Goal: Find specific page/section: Find specific page/section

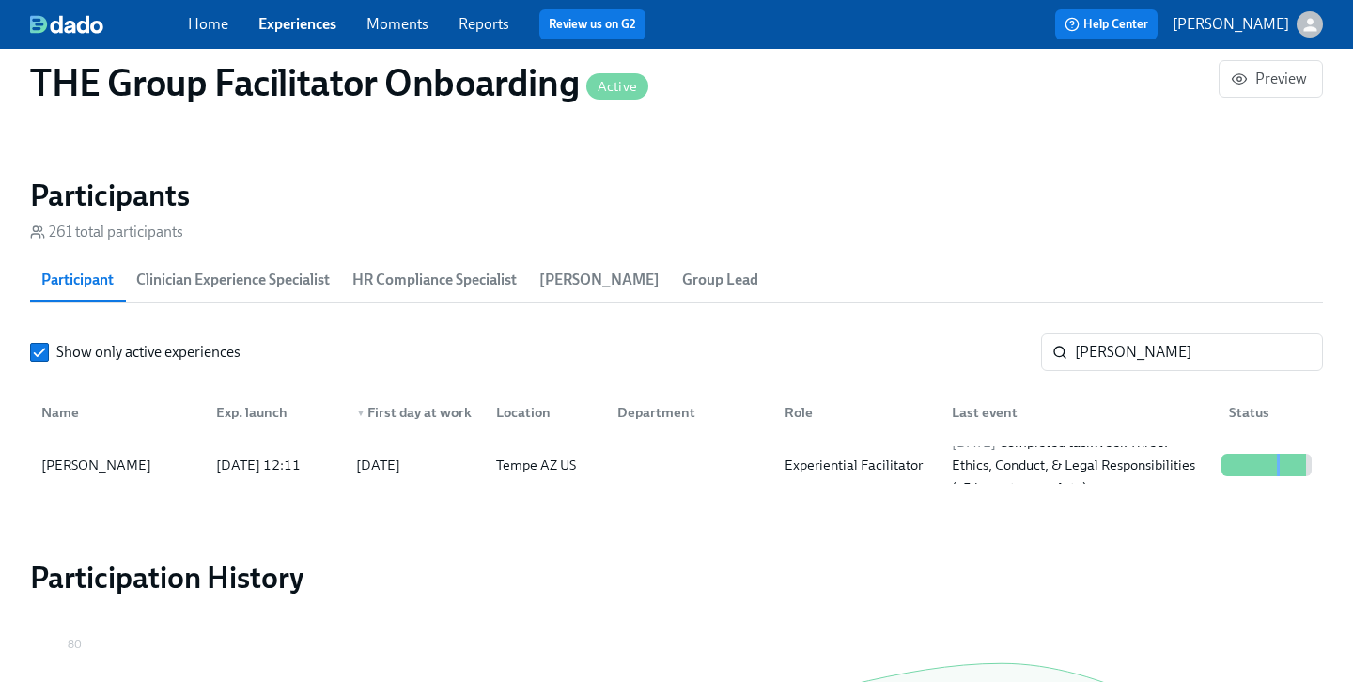
scroll to position [0, 28680]
click at [1154, 355] on input "[PERSON_NAME]" at bounding box center [1199, 353] width 248 height 38
click at [1153, 355] on input "[PERSON_NAME]" at bounding box center [1199, 353] width 248 height 38
paste input "[PERSON_NAME]"
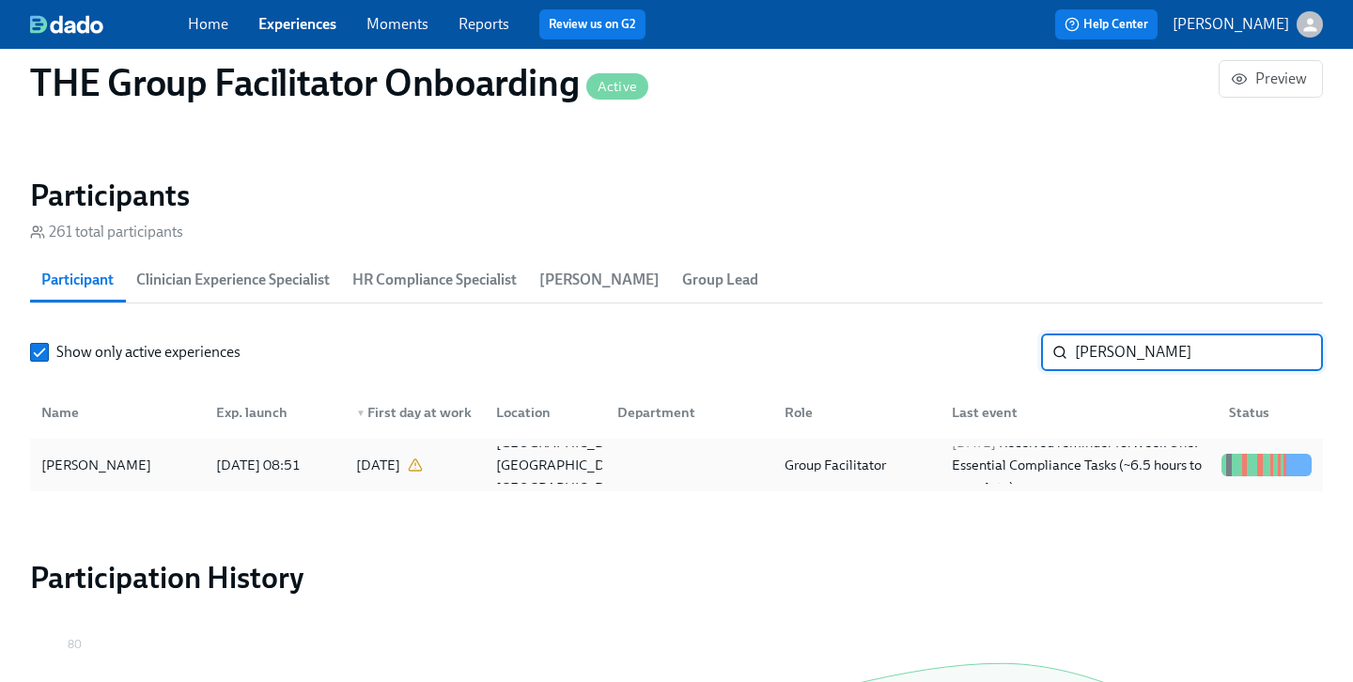
type input "[PERSON_NAME]"
click at [86, 472] on div "[PERSON_NAME]" at bounding box center [96, 465] width 125 height 23
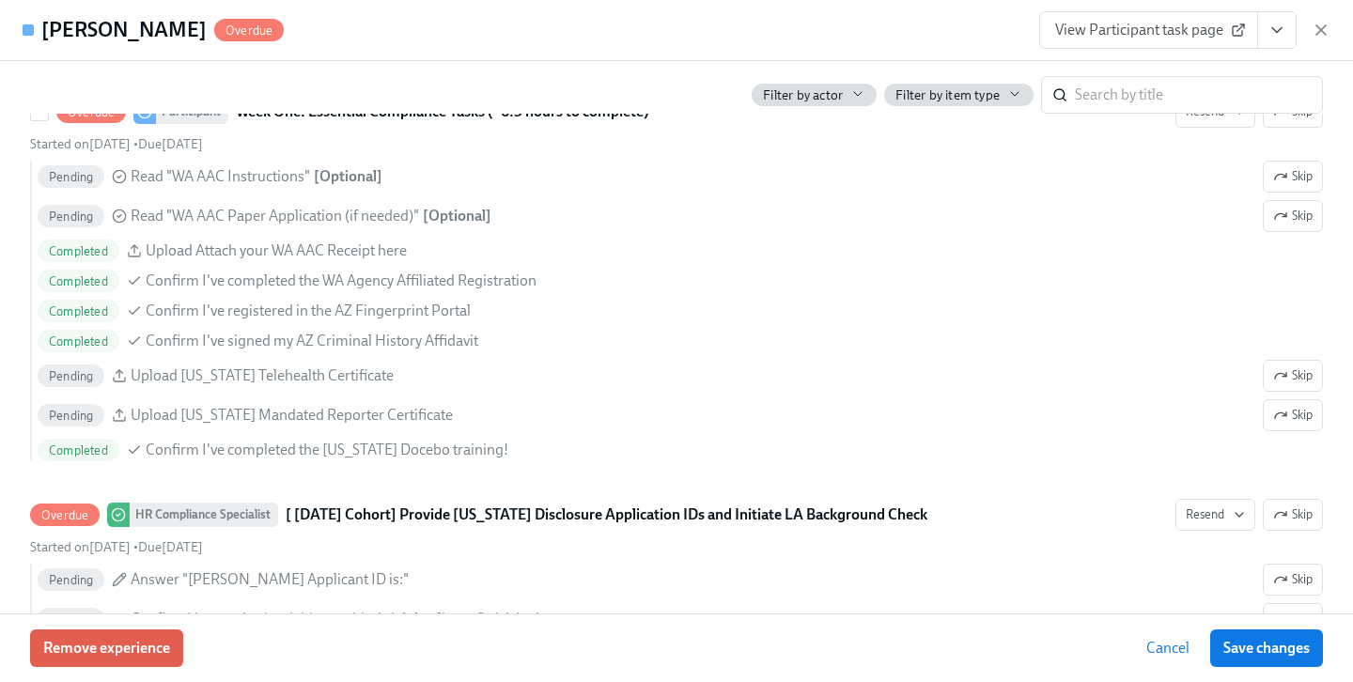
scroll to position [1781, 0]
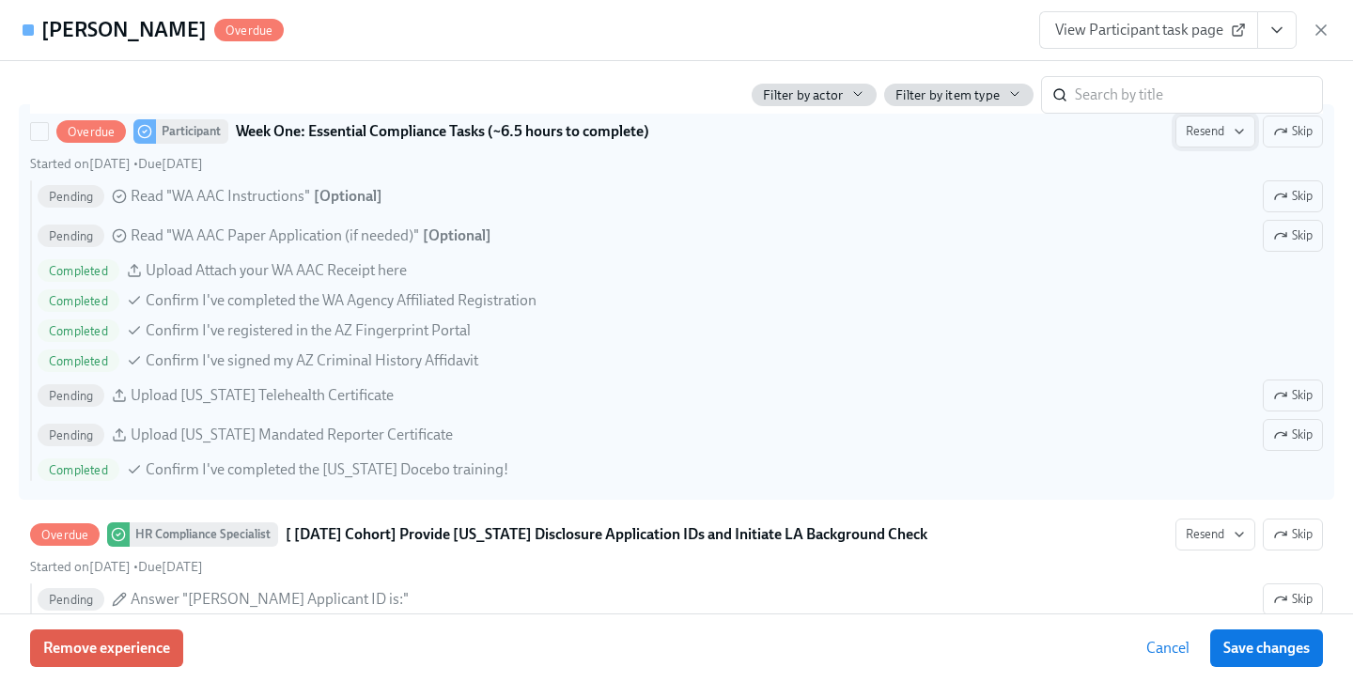
click at [1201, 131] on span "Resend" at bounding box center [1215, 131] width 59 height 19
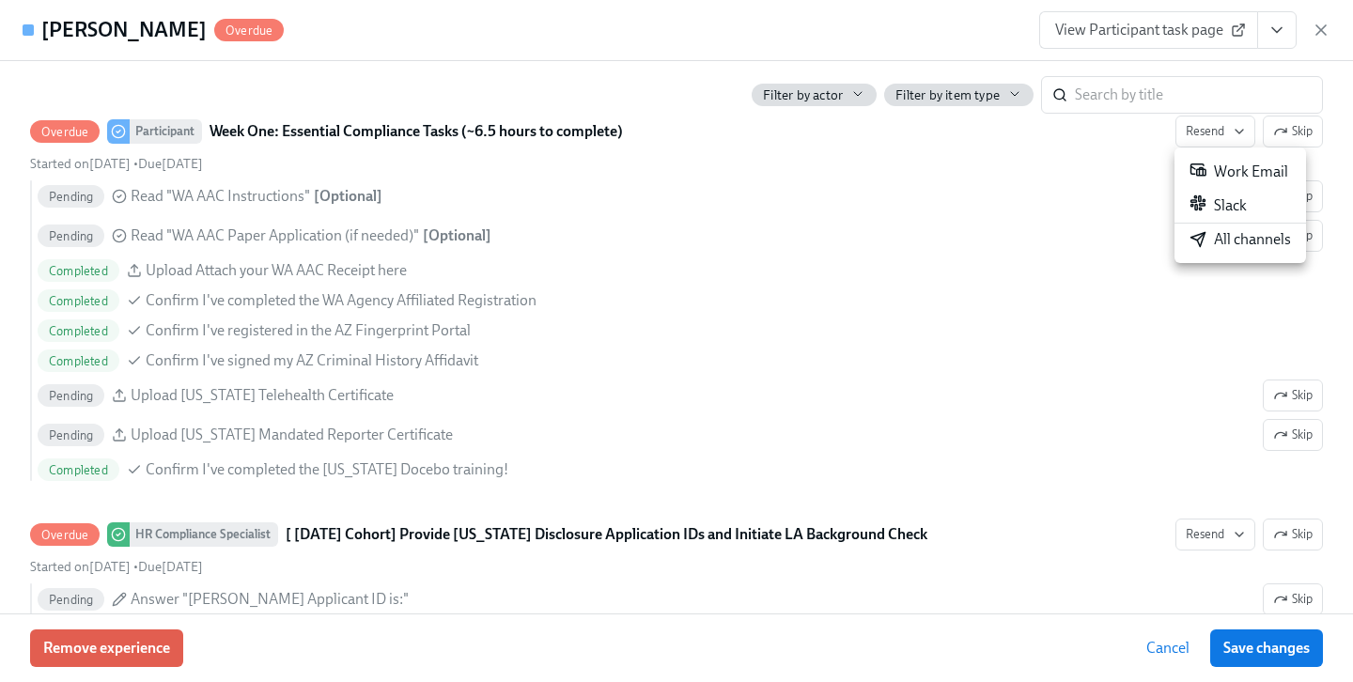
click at [1210, 173] on div "Work Email" at bounding box center [1239, 172] width 99 height 23
click at [1187, 201] on div "Slack" at bounding box center [1178, 205] width 57 height 23
click at [1252, 645] on span "Save changes" at bounding box center [1266, 648] width 86 height 19
